Goal: Task Accomplishment & Management: Use online tool/utility

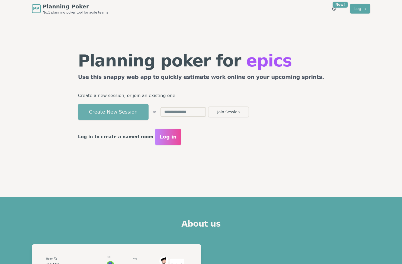
click at [148, 112] on button "Create New Session" at bounding box center [113, 112] width 70 height 16
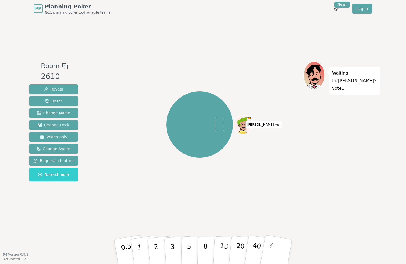
click at [153, 57] on div "Room 2610 Reveal Reset Change Name Change Deck Watch only Change Avatar Request…" at bounding box center [203, 135] width 352 height 237
click at [47, 137] on span "Watch only" at bounding box center [54, 136] width 28 height 5
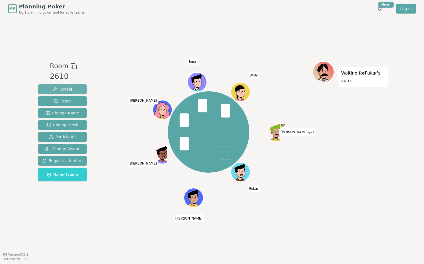
click at [65, 89] on span "Reveal" at bounding box center [62, 88] width 19 height 5
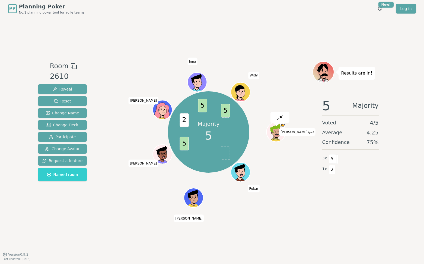
drag, startPoint x: 240, startPoint y: 28, endPoint x: 244, endPoint y: 26, distance: 4.1
click at [240, 28] on div "Room 2610 Reveal Reset Change Name Change Deck Participate Change Avatar Reques…" at bounding box center [212, 135] width 352 height 237
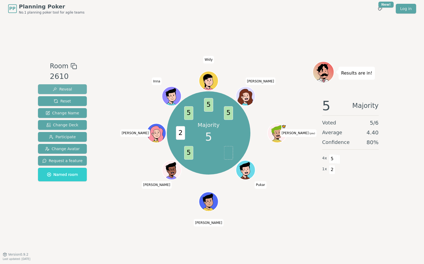
click at [59, 89] on span "Reveal" at bounding box center [62, 88] width 19 height 5
click at [70, 107] on div "Reveal Reset Change Name Change Deck Participate Change Avatar Request a featur…" at bounding box center [62, 132] width 49 height 97
click at [69, 102] on button "Reset" at bounding box center [62, 101] width 49 height 10
click at [166, 31] on div "Room 2610 Reveal Reset Change Name Change Deck Participate Change Avatar Reques…" at bounding box center [212, 135] width 352 height 237
